Goal: Find specific page/section: Find specific page/section

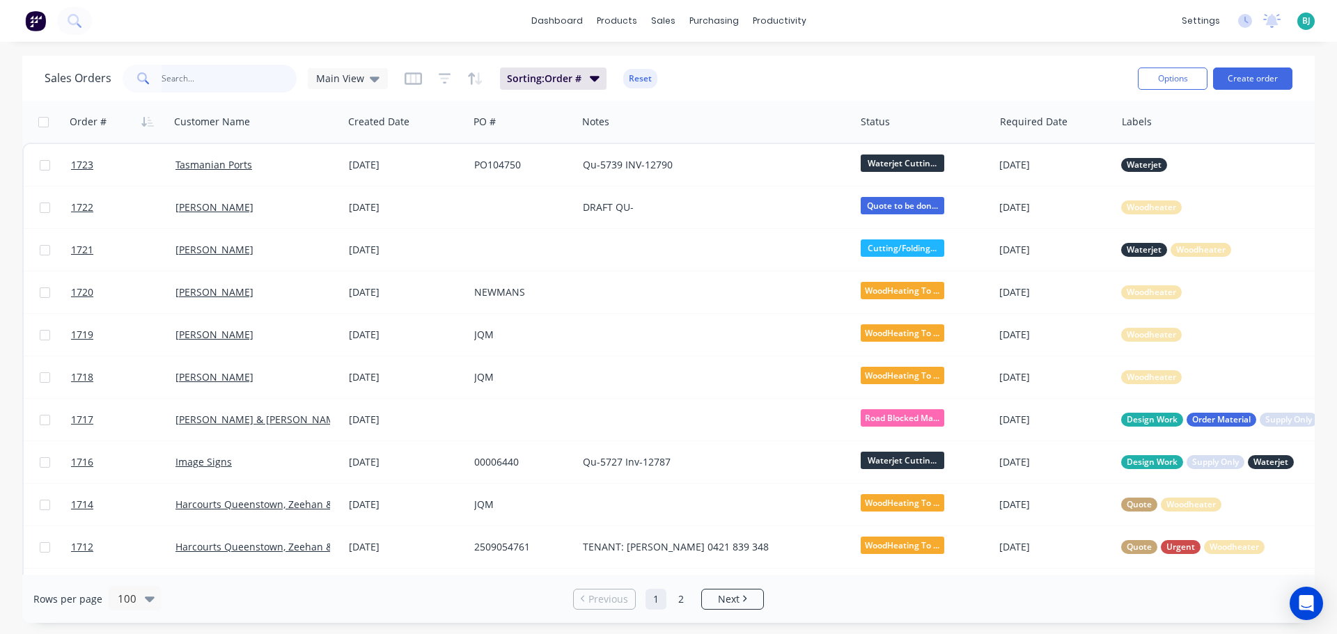
click at [218, 79] on input "text" at bounding box center [230, 79] width 136 height 28
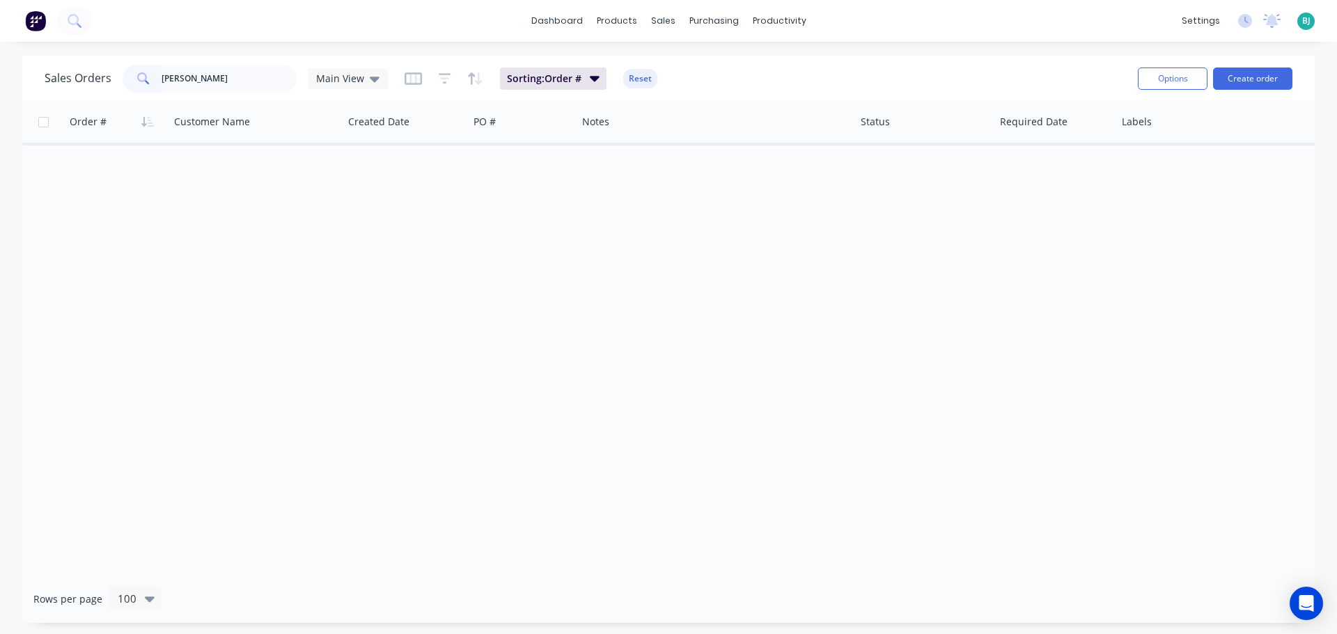
click at [350, 79] on span "Main View" at bounding box center [340, 78] width 48 height 15
click at [362, 256] on button "Archived" at bounding box center [391, 253] width 159 height 16
drag, startPoint x: 245, startPoint y: 81, endPoint x: 230, endPoint y: 79, distance: 15.6
click at [230, 79] on input "[PERSON_NAME]" at bounding box center [230, 79] width 136 height 28
click at [190, 77] on input "[PERSON_NAME]" at bounding box center [230, 79] width 136 height 28
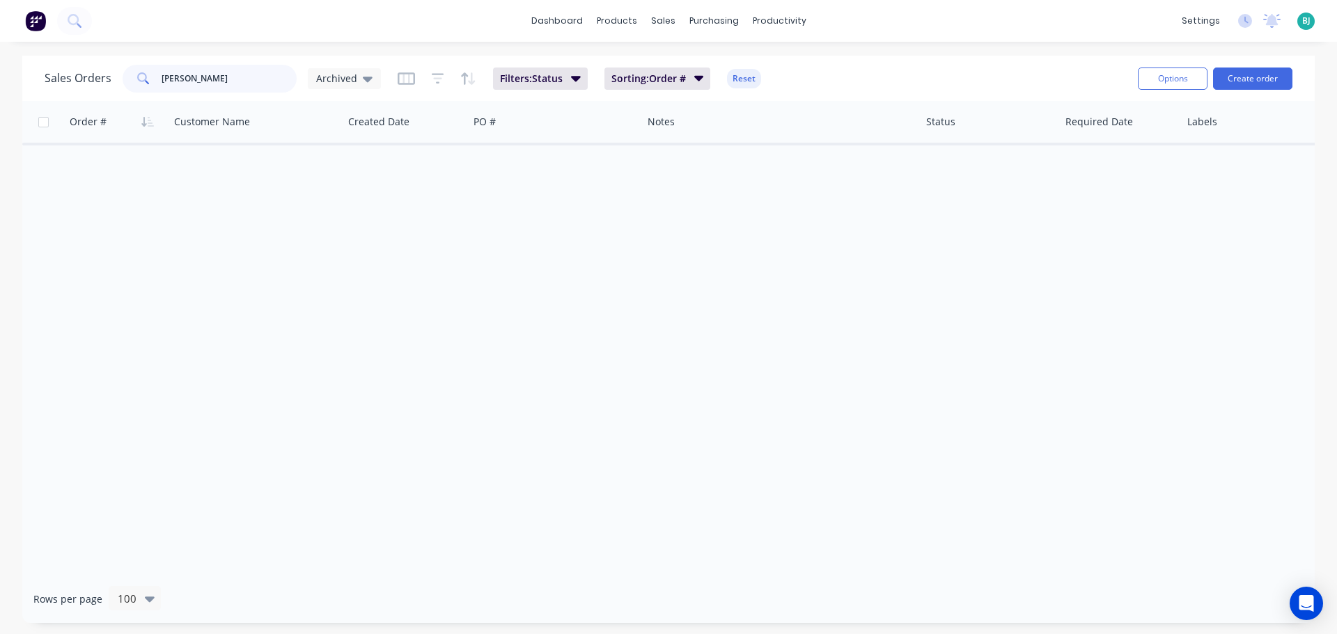
click at [228, 74] on input "[PERSON_NAME]" at bounding box center [230, 79] width 136 height 28
type input "[PERSON_NAME]"
drag, startPoint x: 218, startPoint y: 80, endPoint x: 143, endPoint y: 79, distance: 75.2
click at [143, 79] on div "[PERSON_NAME]" at bounding box center [210, 79] width 174 height 28
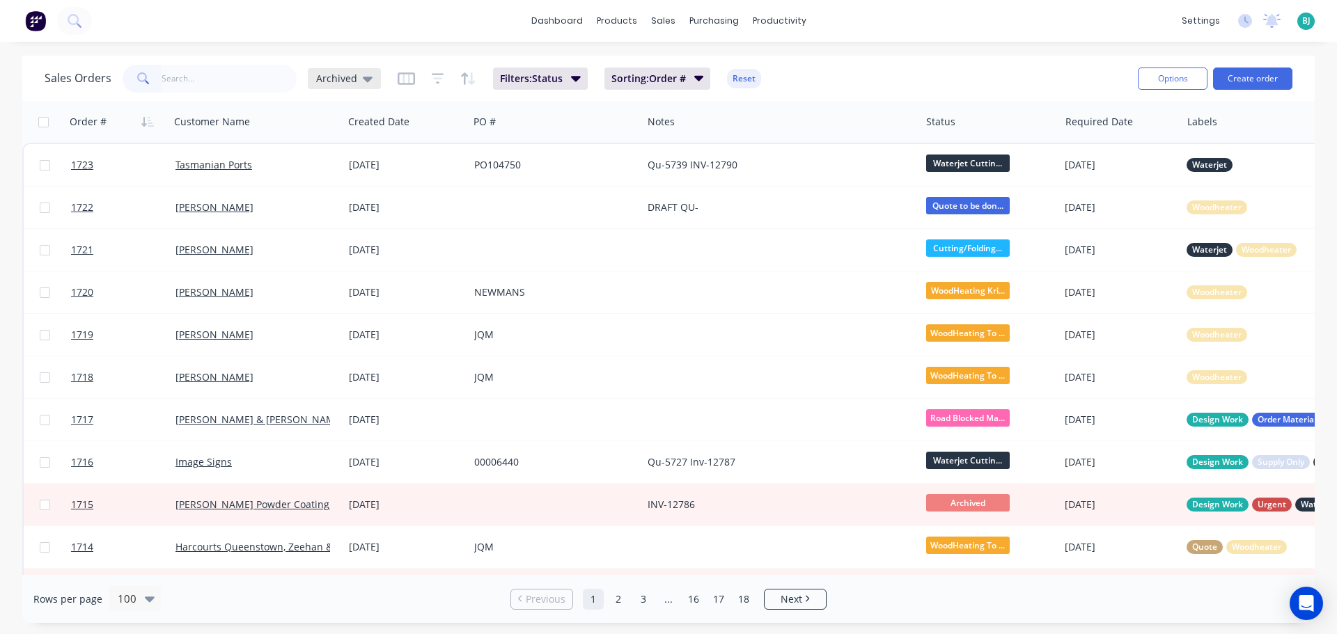
click at [363, 81] on icon at bounding box center [368, 80] width 10 height 6
click at [349, 203] on button "None" at bounding box center [391, 197] width 159 height 16
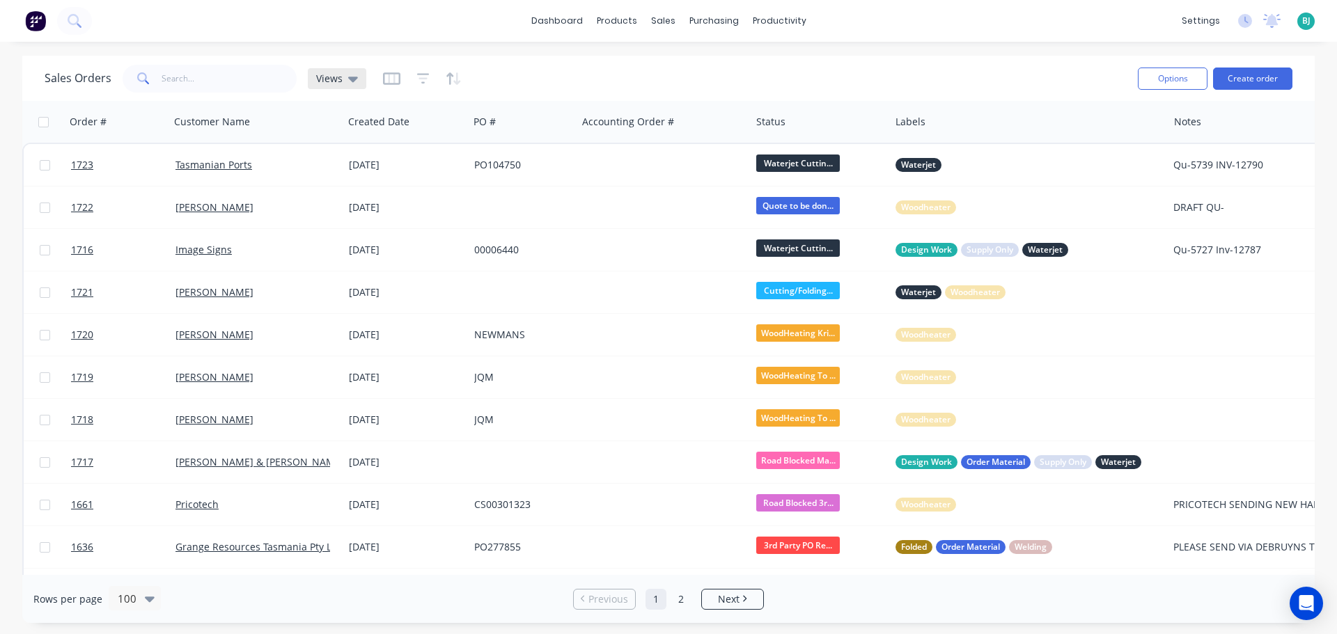
click at [348, 83] on icon at bounding box center [353, 78] width 10 height 15
click at [345, 233] on div "Main View (Default) edit" at bounding box center [405, 225] width 187 height 28
click at [346, 223] on button "Main View (Default)" at bounding box center [391, 225] width 159 height 16
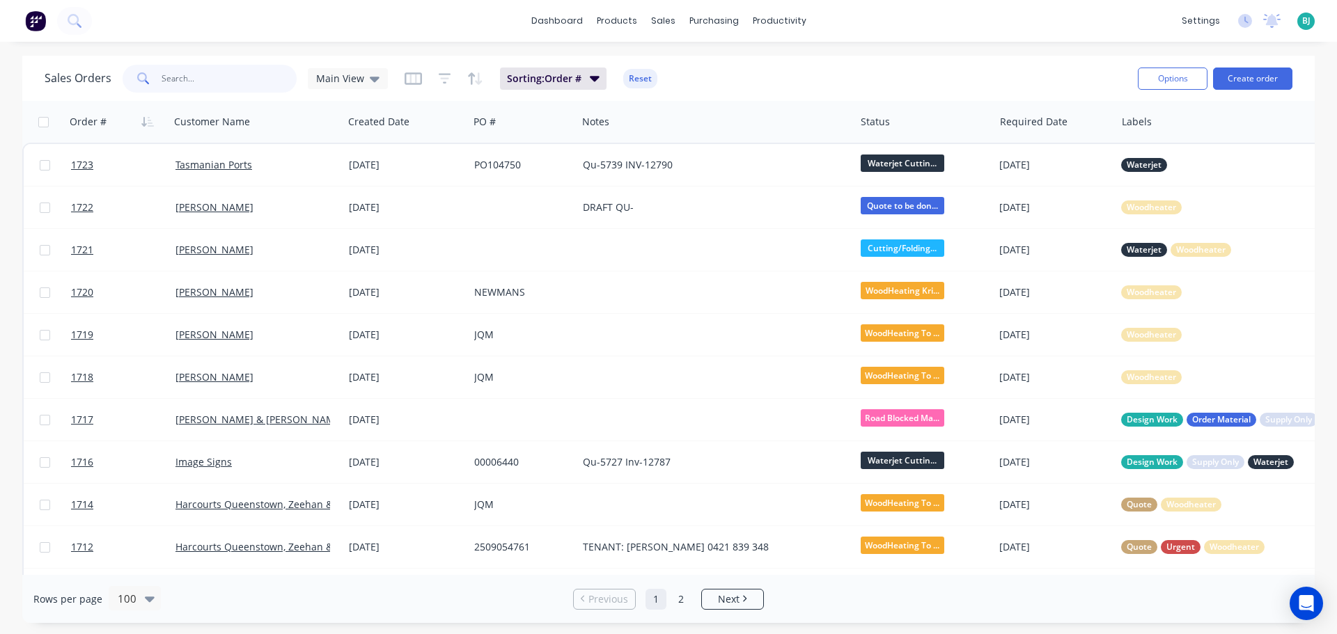
click at [183, 78] on input "text" at bounding box center [230, 79] width 136 height 28
type input "elphinstone"
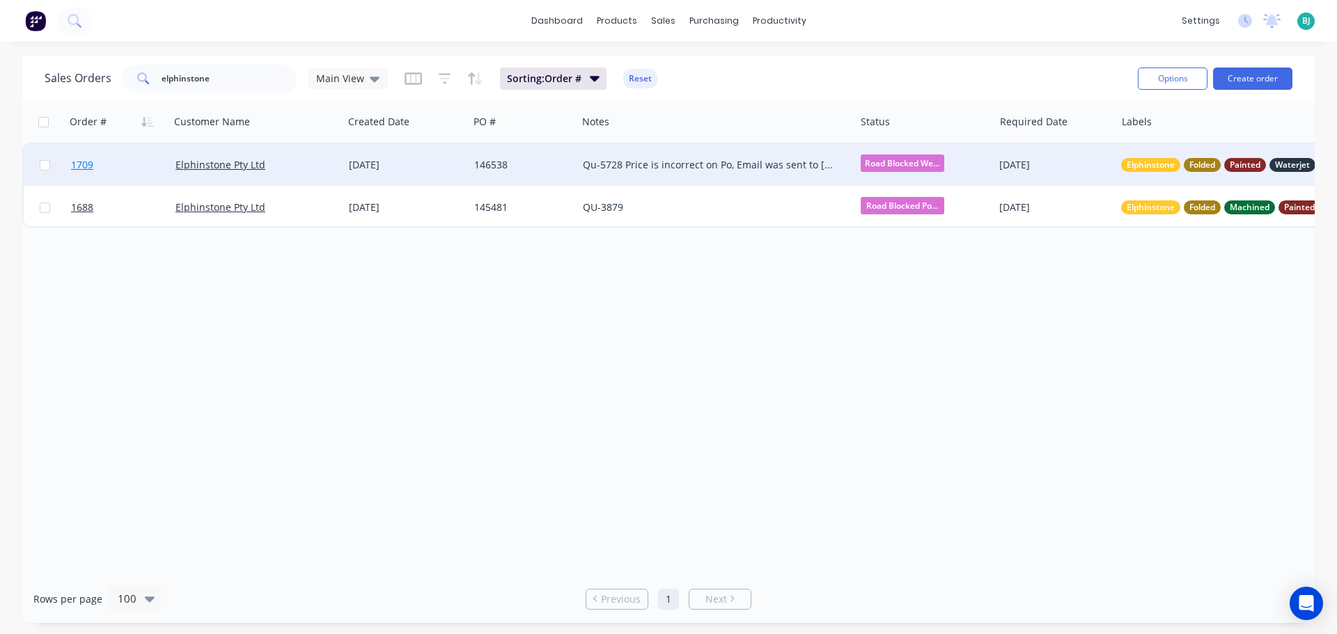
click at [147, 166] on link "1709" at bounding box center [123, 165] width 104 height 42
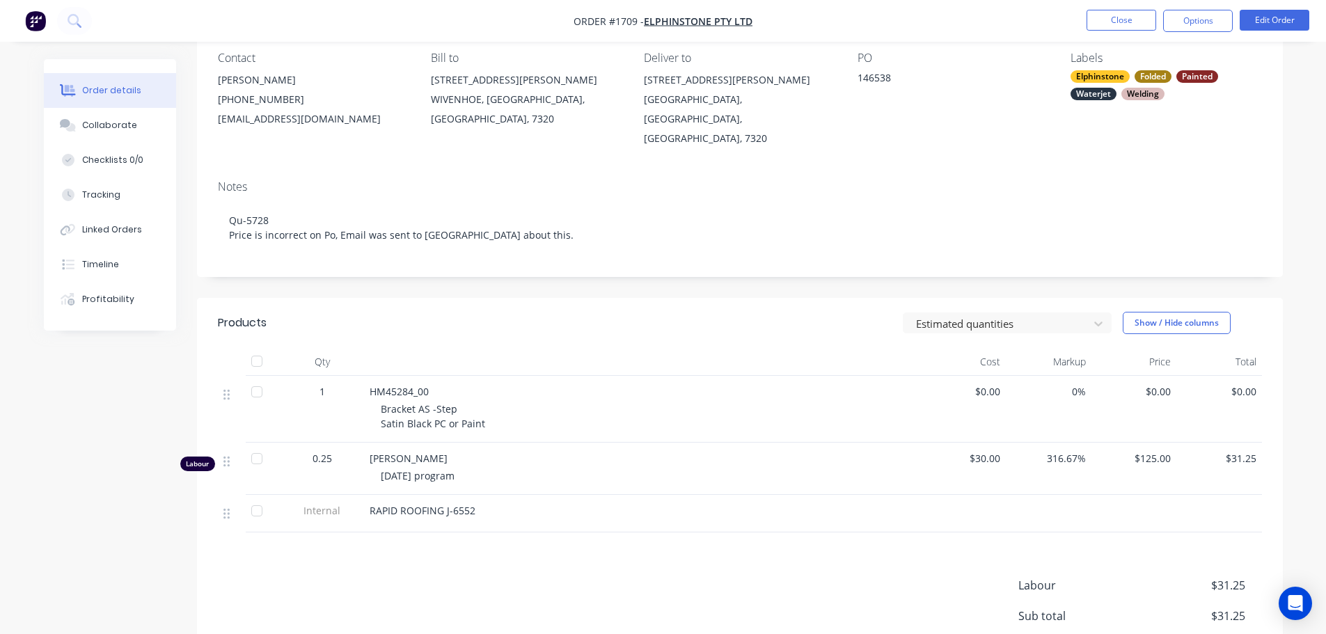
scroll to position [111, 0]
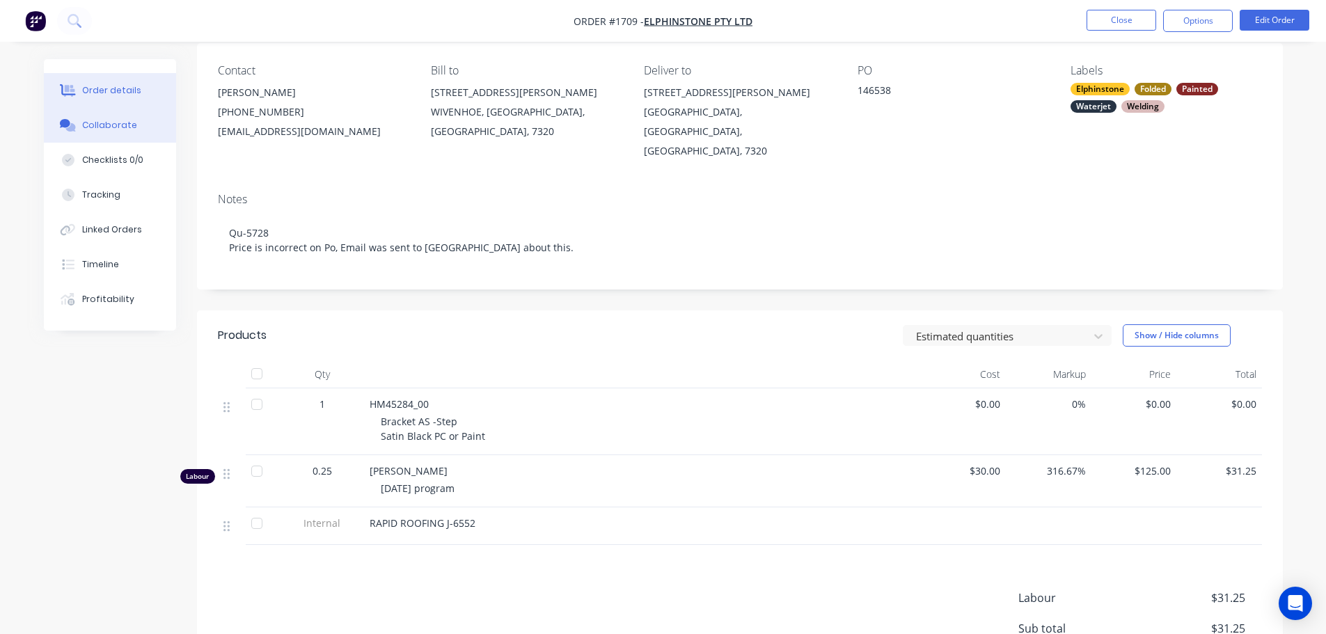
drag, startPoint x: 120, startPoint y: 129, endPoint x: 136, endPoint y: 129, distance: 16.7
click at [120, 128] on div "Collaborate" at bounding box center [109, 125] width 55 height 13
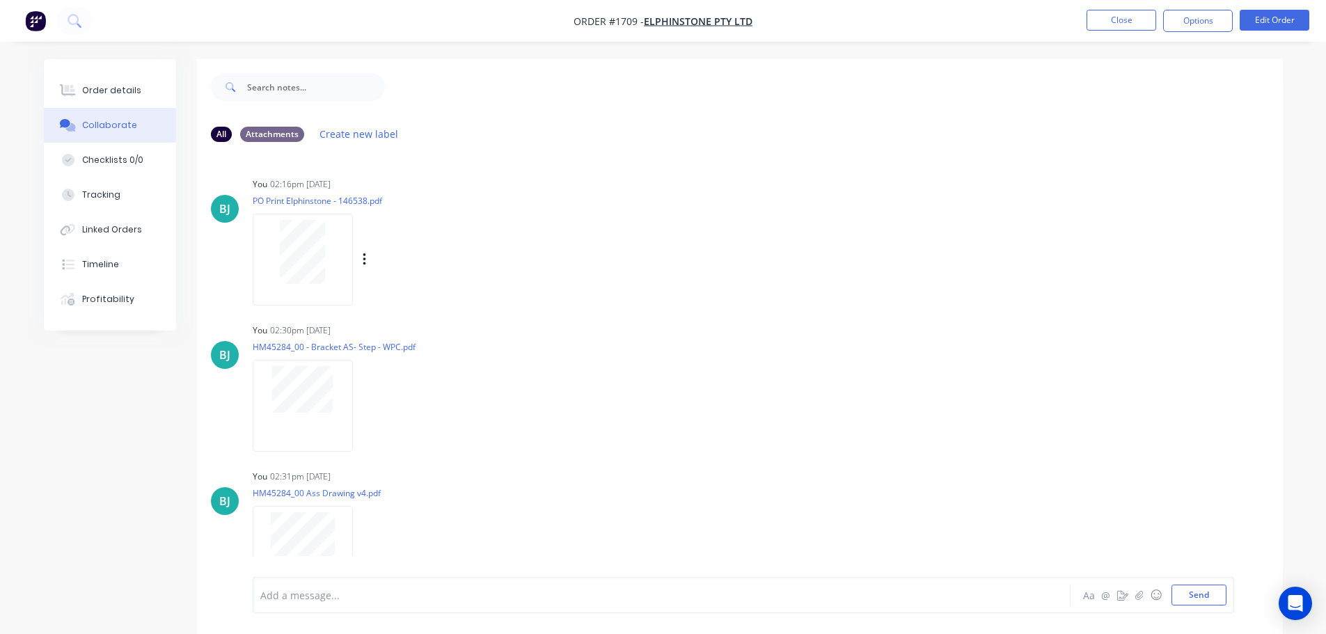
scroll to position [27, 0]
